Goal: Use online tool/utility: Utilize a website feature to perform a specific function

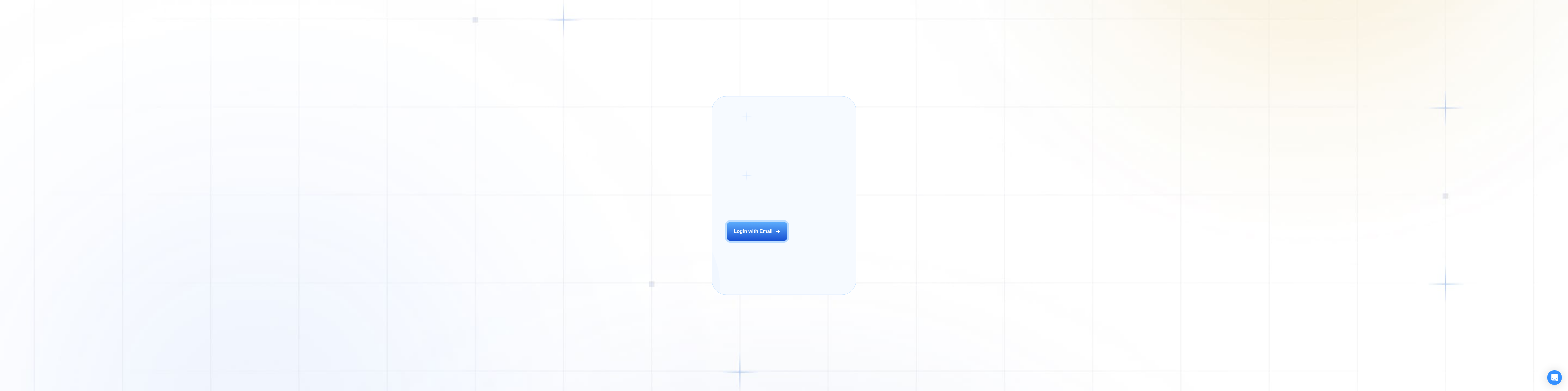
click at [776, 247] on div "Login ‍ Welcome to GigRadar. AI Business Manager for Agencies Login with Email" at bounding box center [765, 196] width 91 height 184
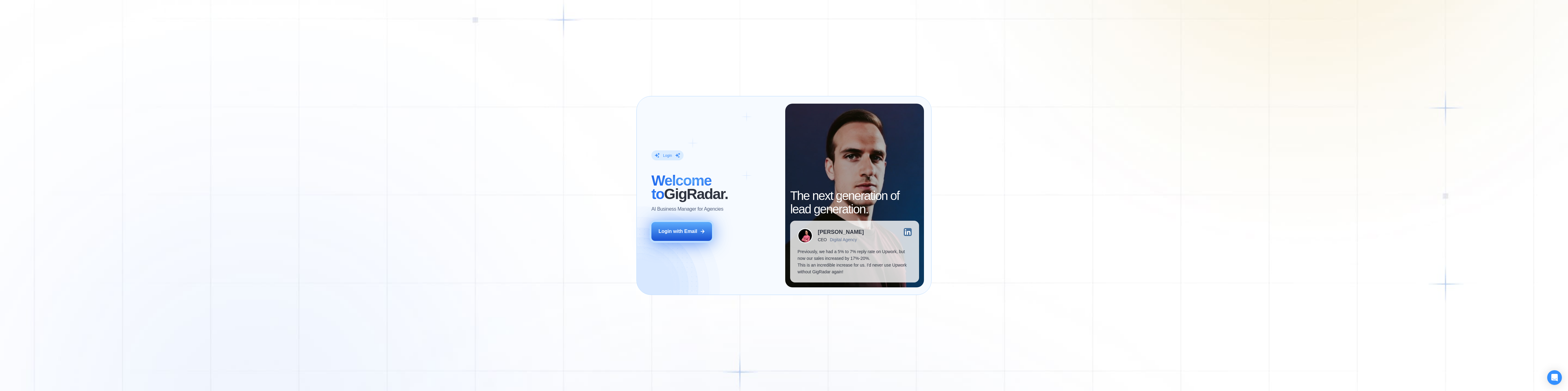
click at [674, 226] on button "Login with Email" at bounding box center [682, 231] width 61 height 19
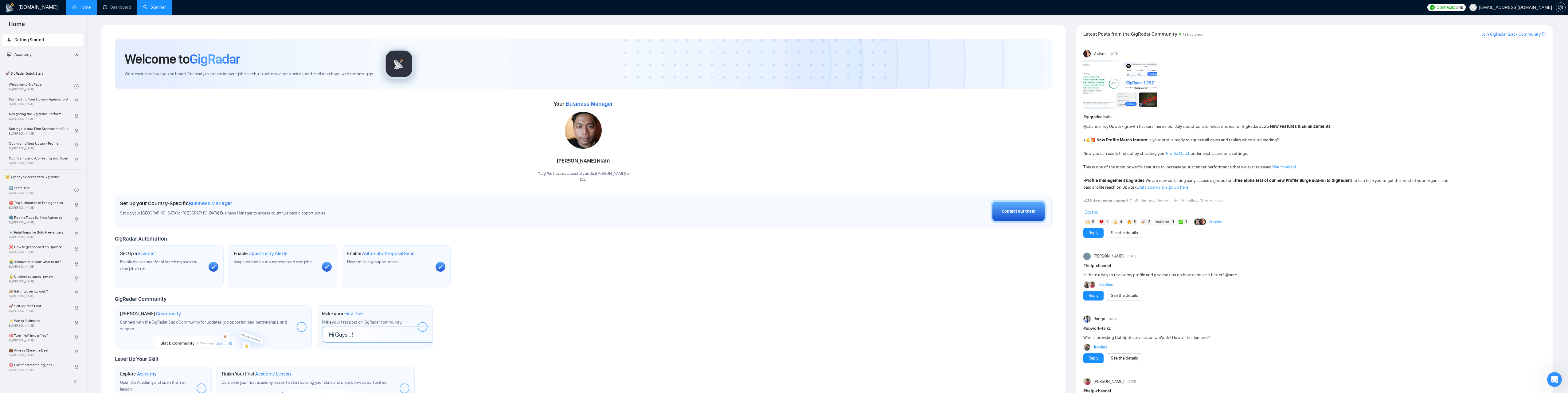
click at [161, 7] on link "Scanner" at bounding box center [154, 7] width 23 height 6
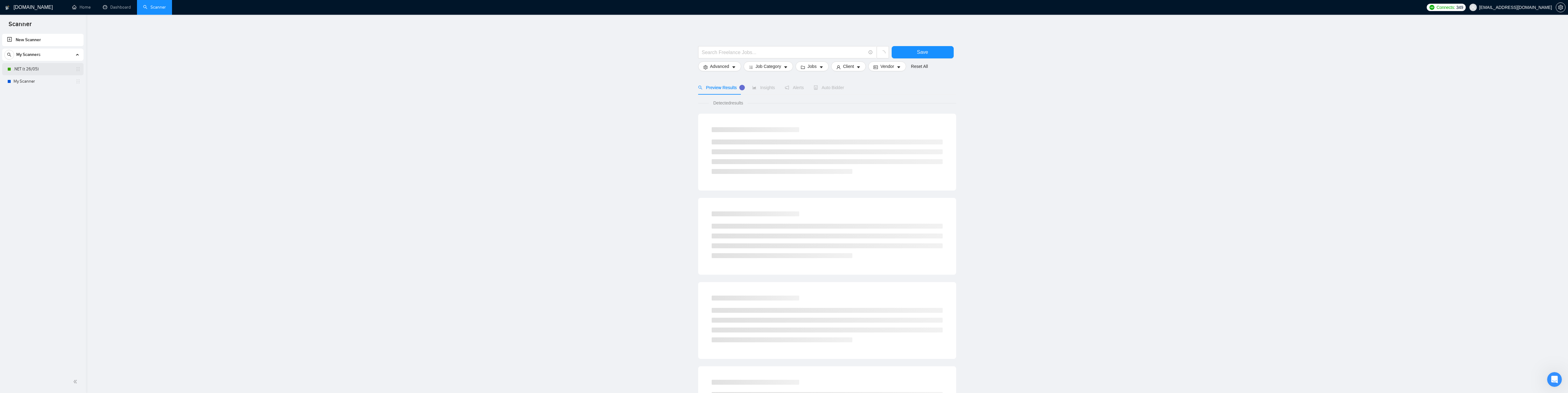
click at [24, 67] on link ".NET (t 26/05)" at bounding box center [43, 69] width 59 height 12
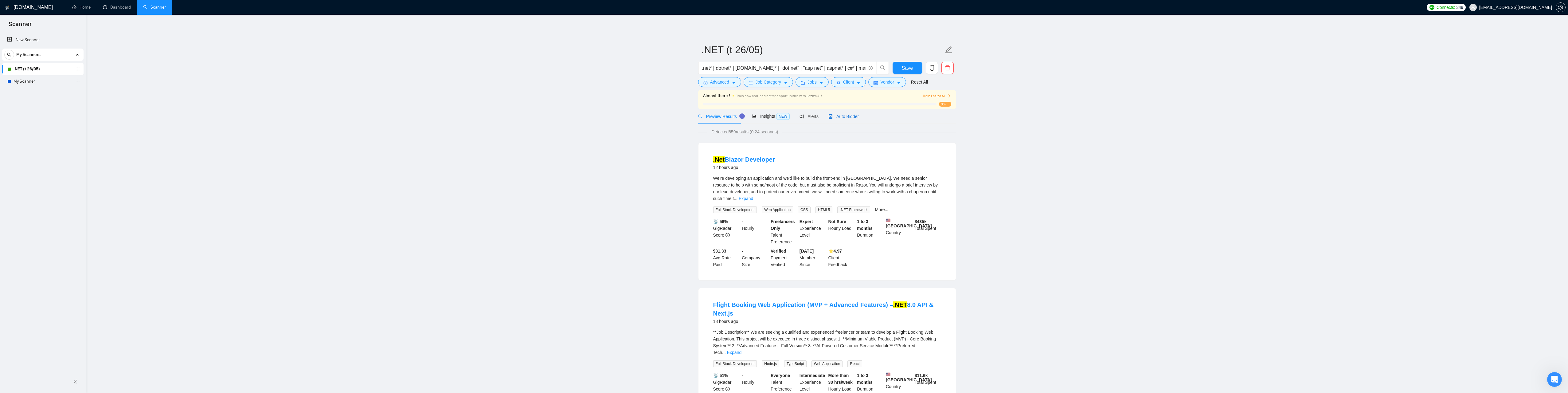
click at [846, 115] on span "Auto Bidder" at bounding box center [844, 117] width 31 height 5
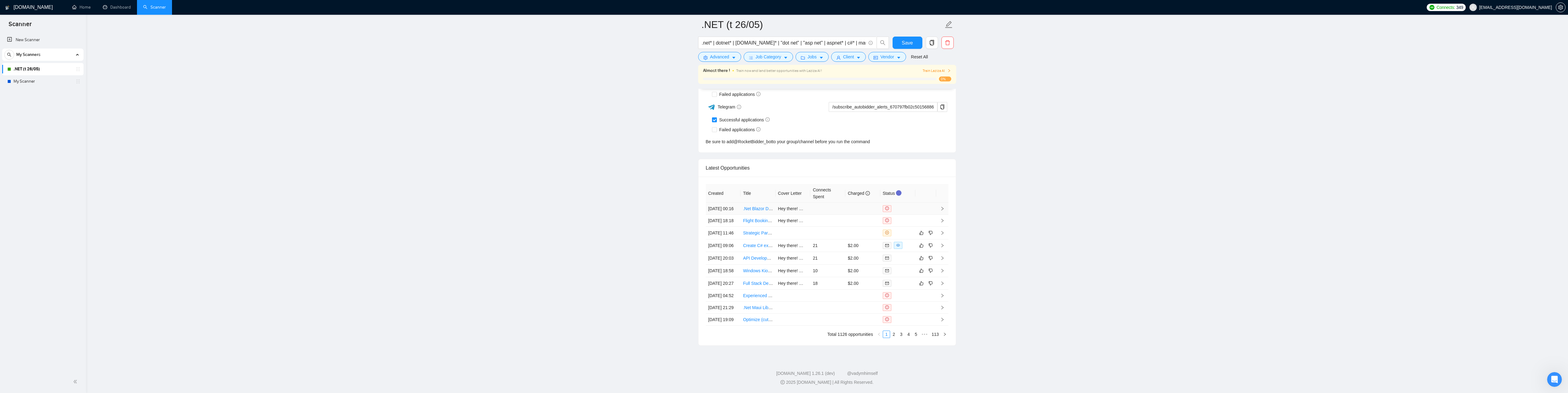
scroll to position [1570, 0]
